Goal: Find specific page/section: Find specific page/section

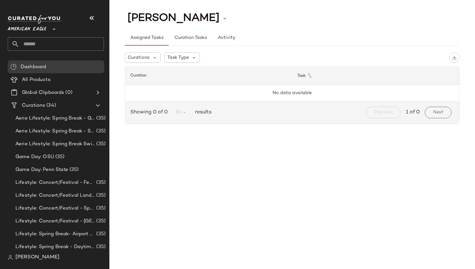
click at [46, 26] on span "American Eagle" at bounding box center [27, 28] width 39 height 12
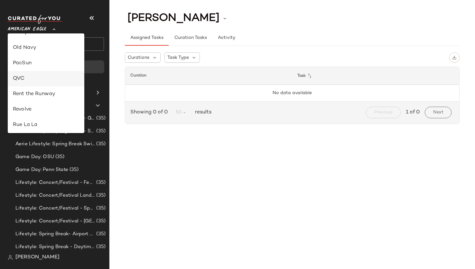
scroll to position [274, 0]
click at [41, 82] on div "Revolve" at bounding box center [46, 79] width 66 height 8
type input "**"
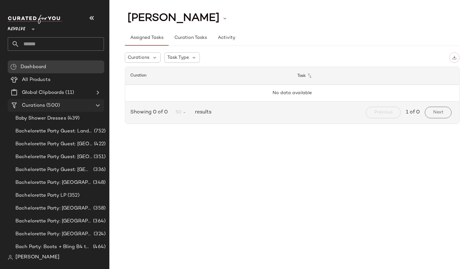
click at [63, 103] on div "Curations (500)" at bounding box center [56, 105] width 73 height 7
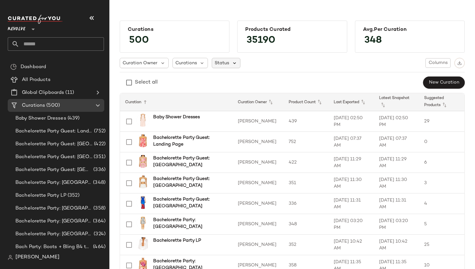
click at [232, 63] on icon at bounding box center [235, 63] width 6 height 6
click at [227, 77] on label "Archived" at bounding box center [258, 79] width 66 height 13
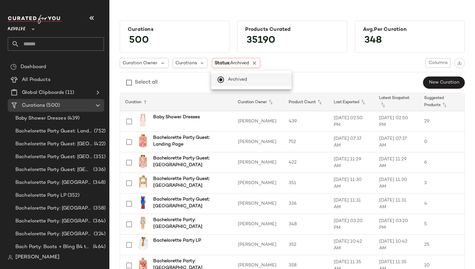
click at [319, 69] on div "Curation Owner Curations Status: Archived Columns Select all New Curation" at bounding box center [292, 73] width 345 height 31
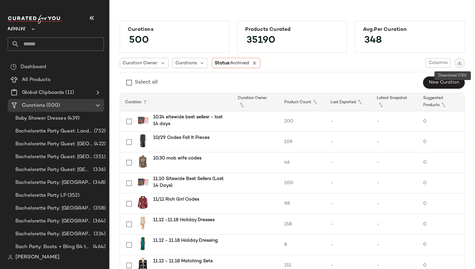
click at [459, 65] on button "button" at bounding box center [459, 63] width 10 height 10
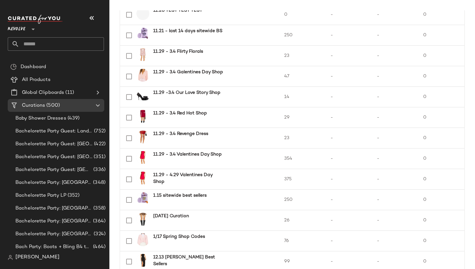
scroll to position [15, 0]
